Goal: Information Seeking & Learning: Get advice/opinions

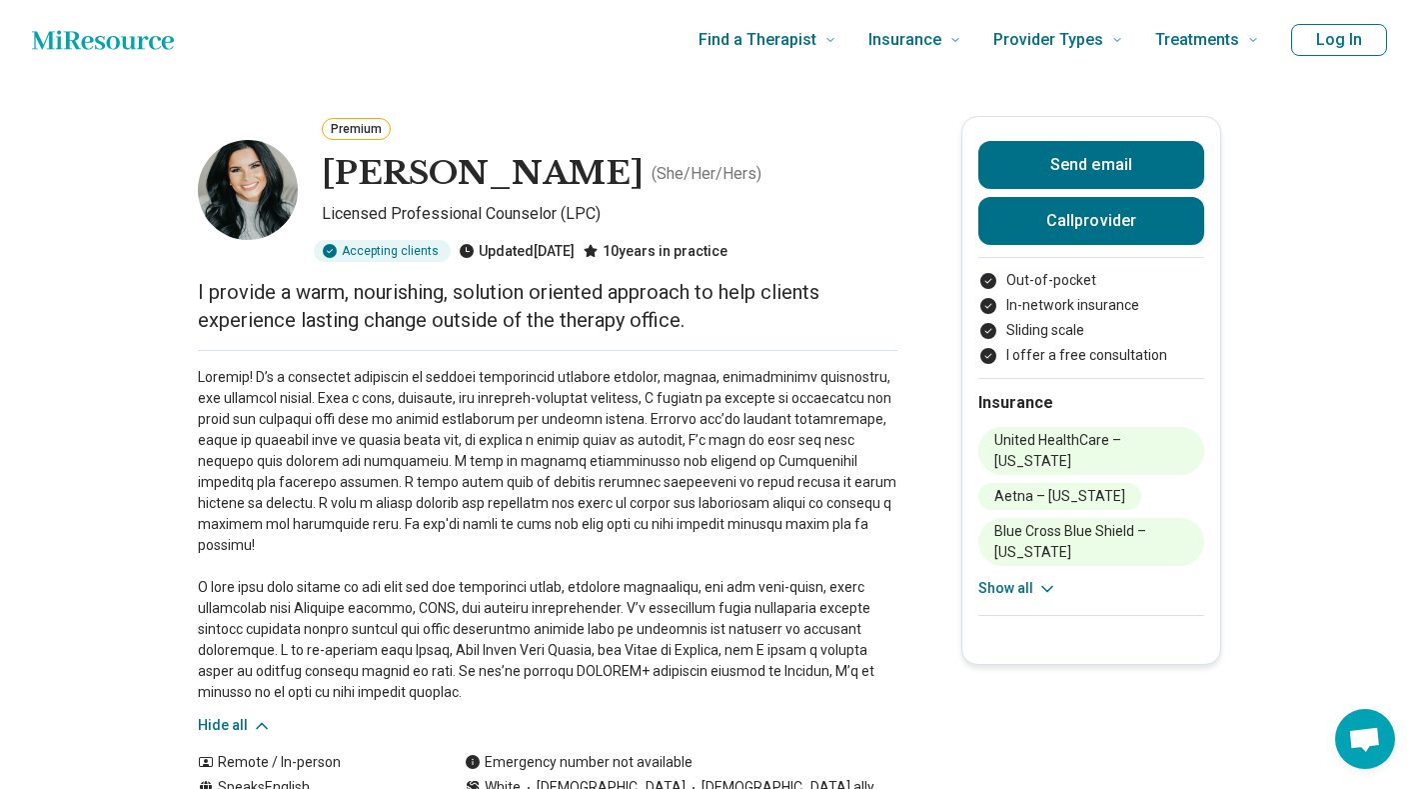
scroll to position [0, 12]
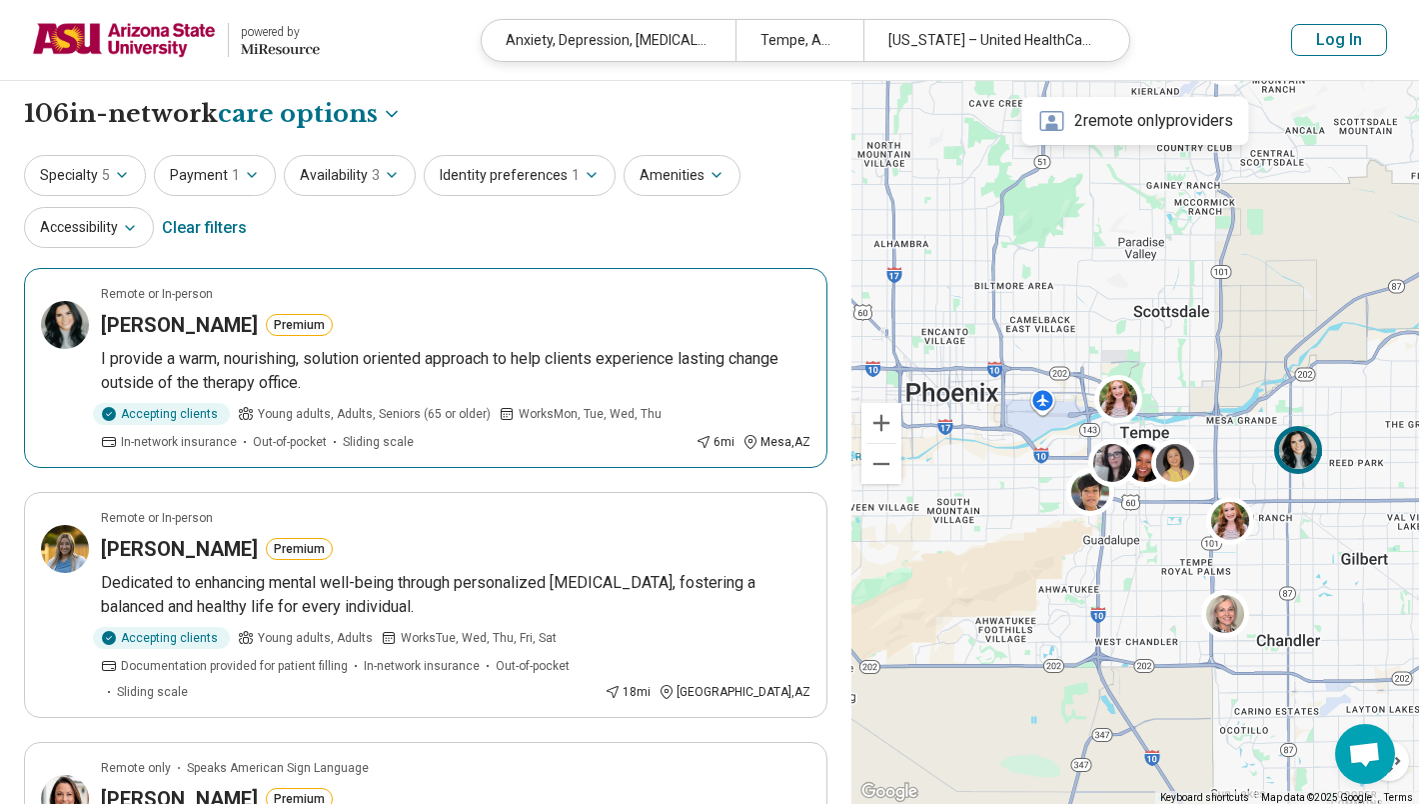
select select "***"
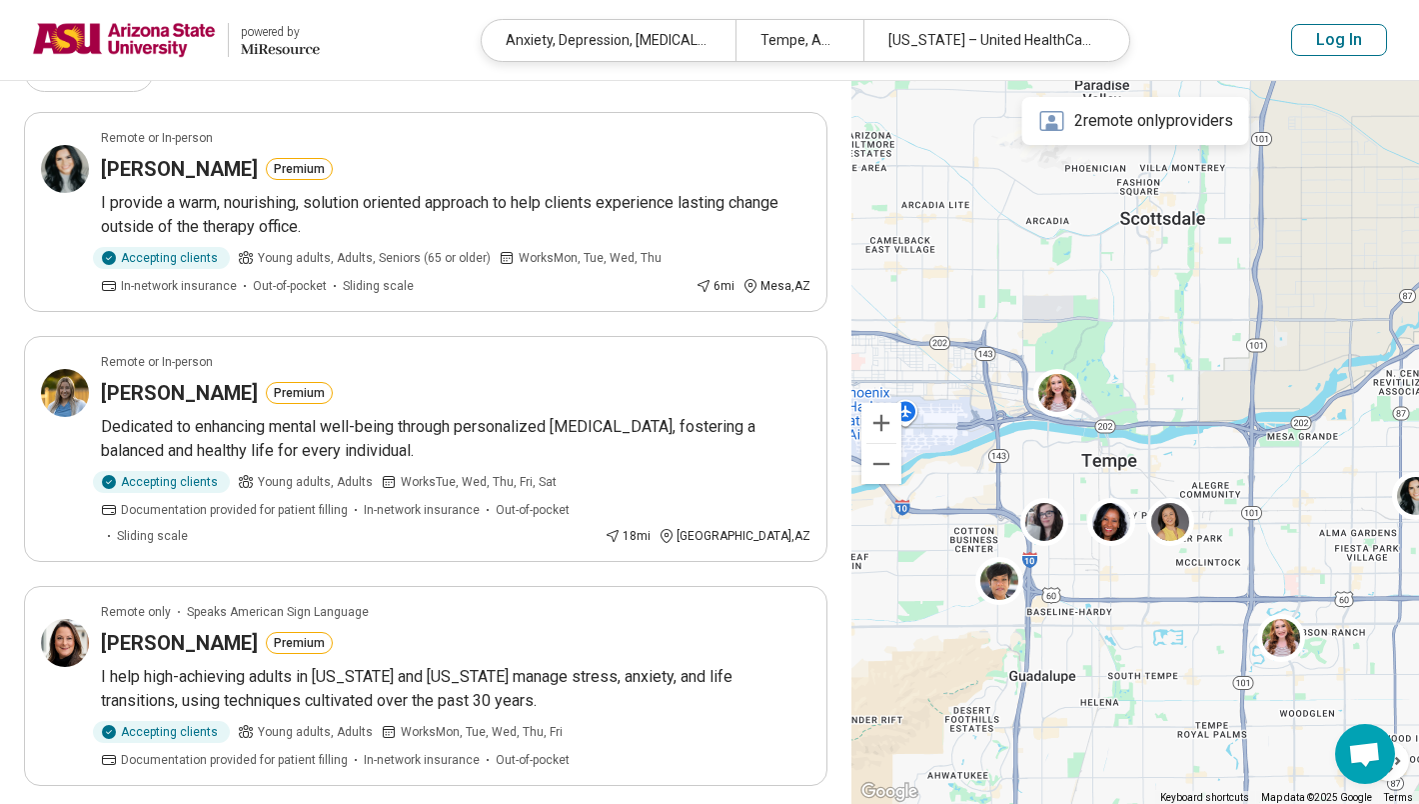
scroll to position [113, 0]
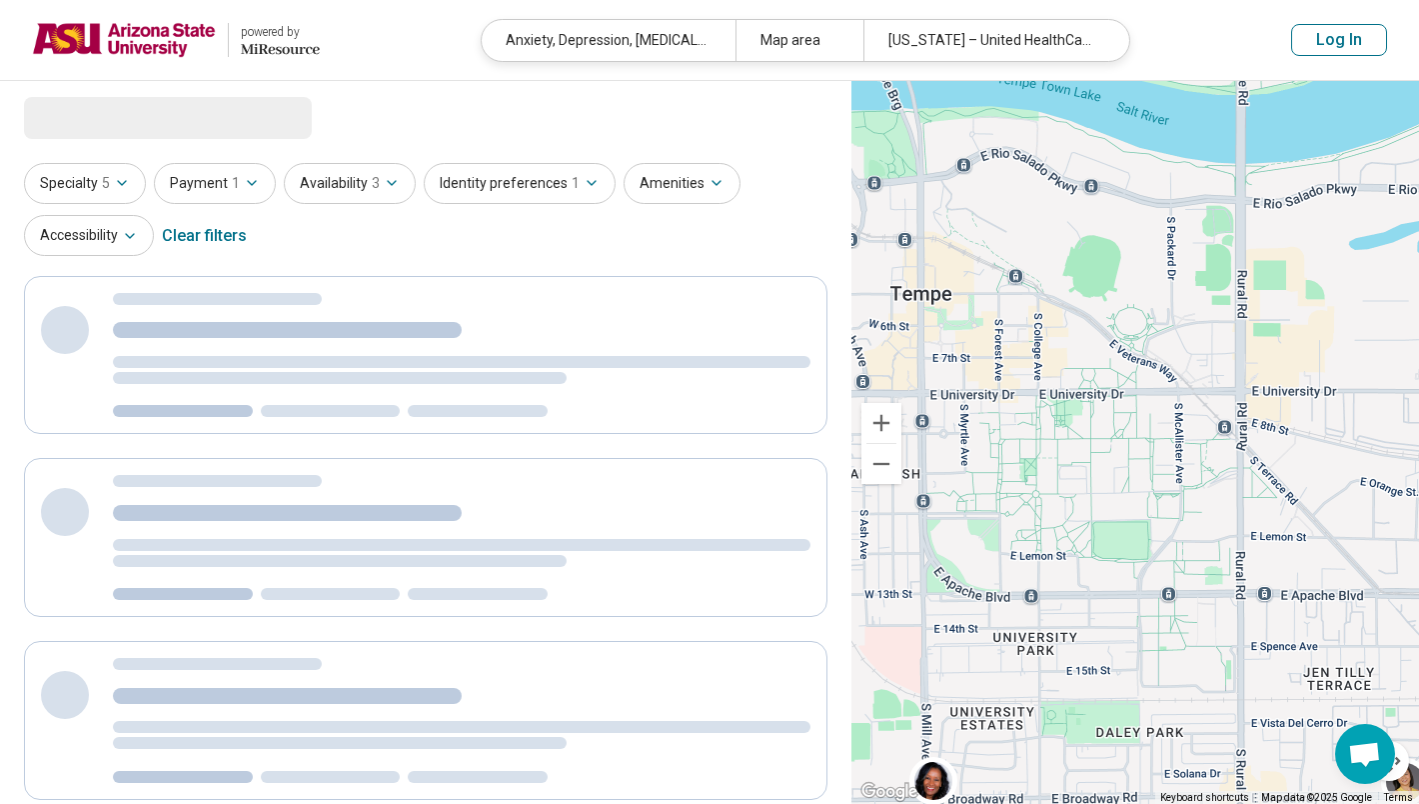
drag, startPoint x: 1074, startPoint y: 655, endPoint x: 1107, endPoint y: 351, distance: 305.6
click at [1107, 351] on div at bounding box center [1136, 443] width 568 height 724
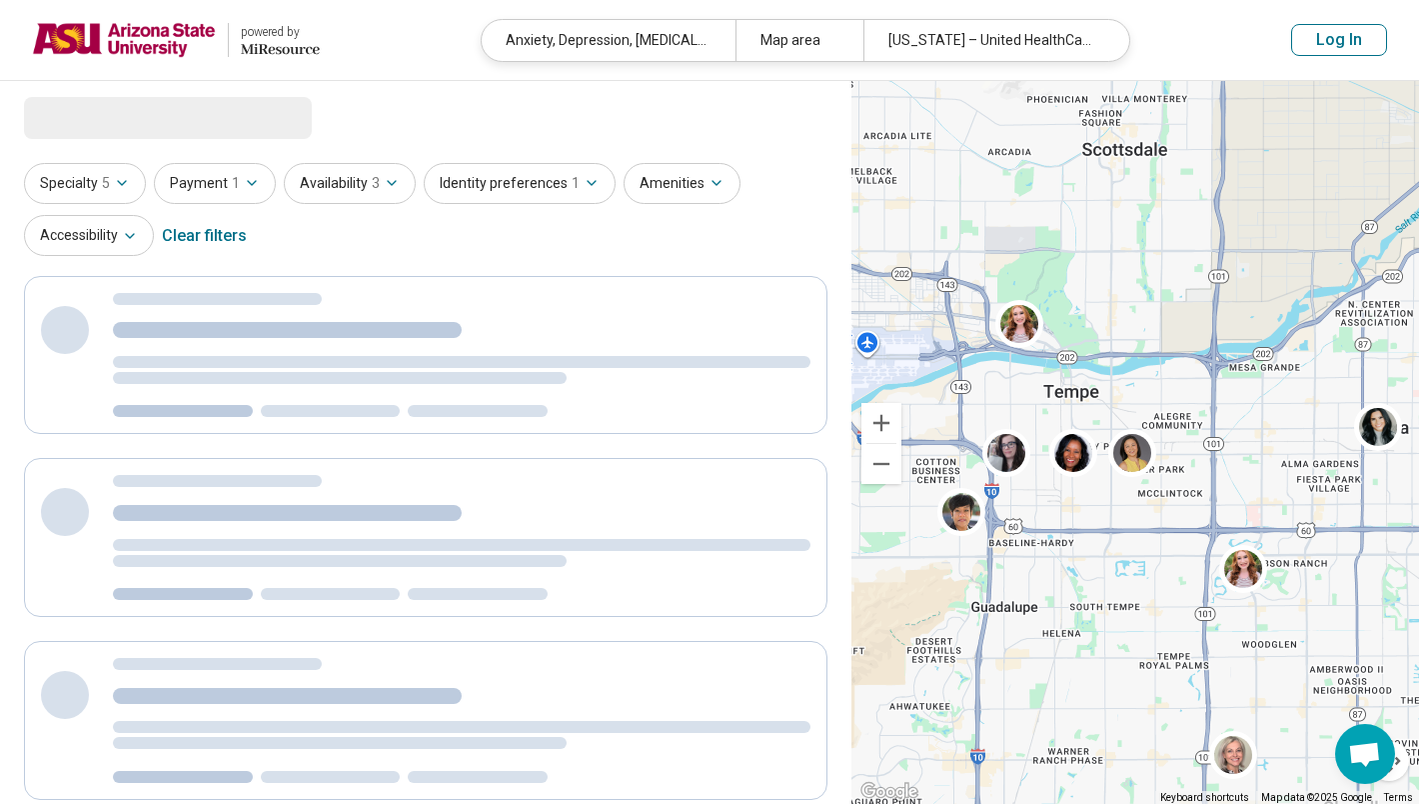
drag, startPoint x: 1246, startPoint y: 412, endPoint x: 1201, endPoint y: 412, distance: 45.0
click at [1201, 412] on div at bounding box center [1136, 443] width 568 height 724
